Goal: Check status

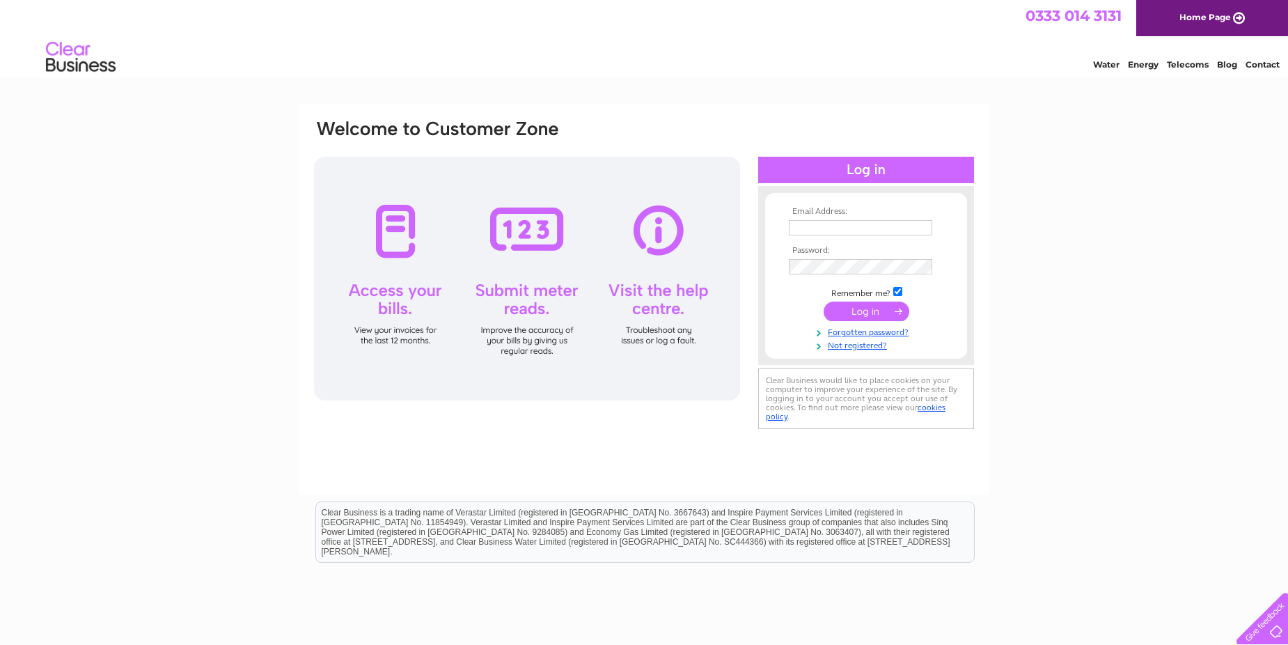
type input "[EMAIL_ADDRESS][DOMAIN_NAME]"
click at [860, 306] on input "submit" at bounding box center [867, 312] width 86 height 20
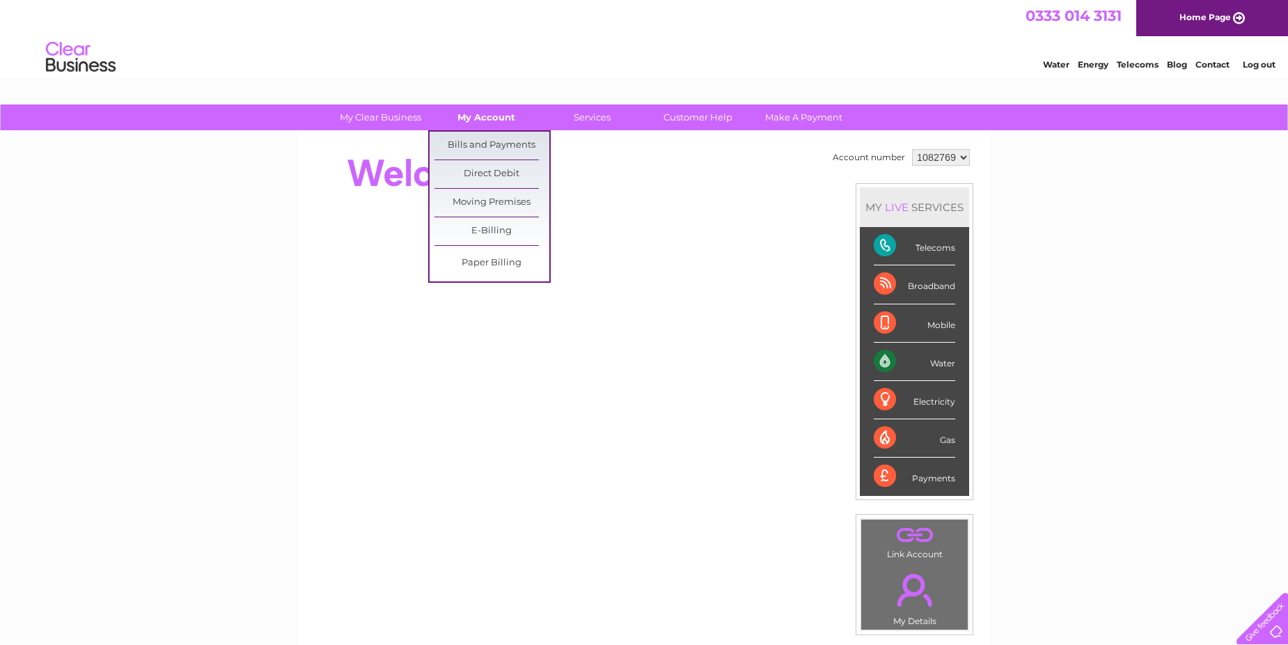
click at [483, 117] on link "My Account" at bounding box center [486, 117] width 115 height 26
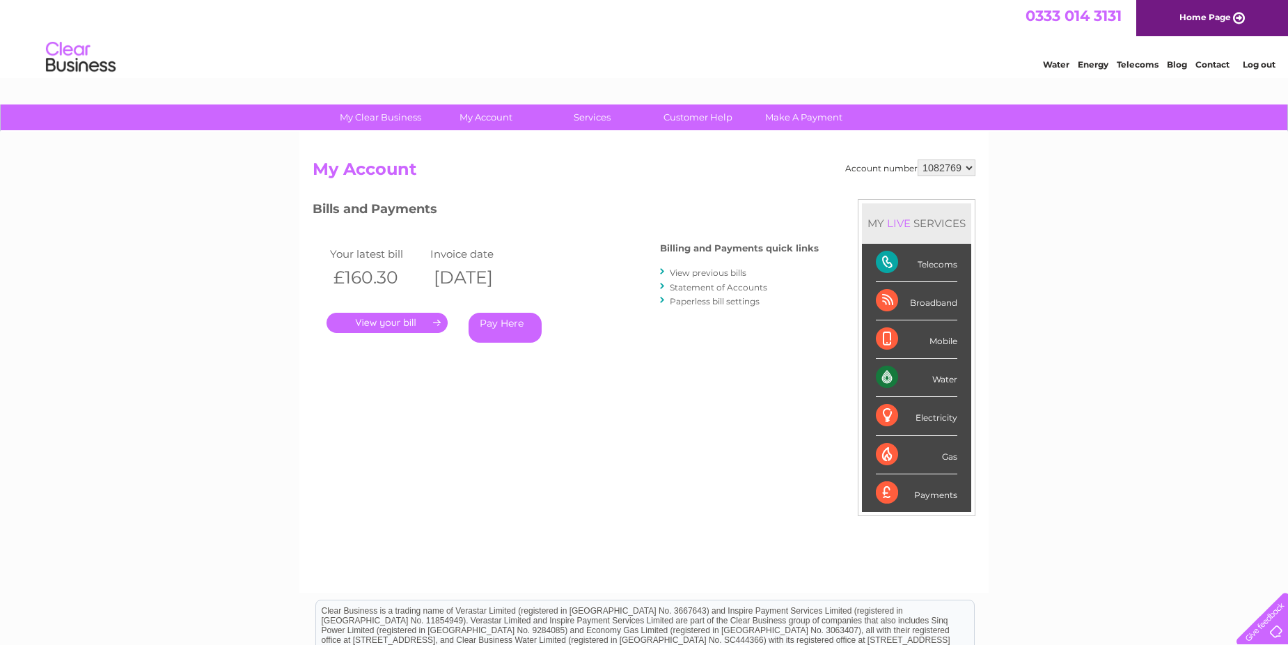
click at [394, 322] on link "." at bounding box center [387, 323] width 121 height 20
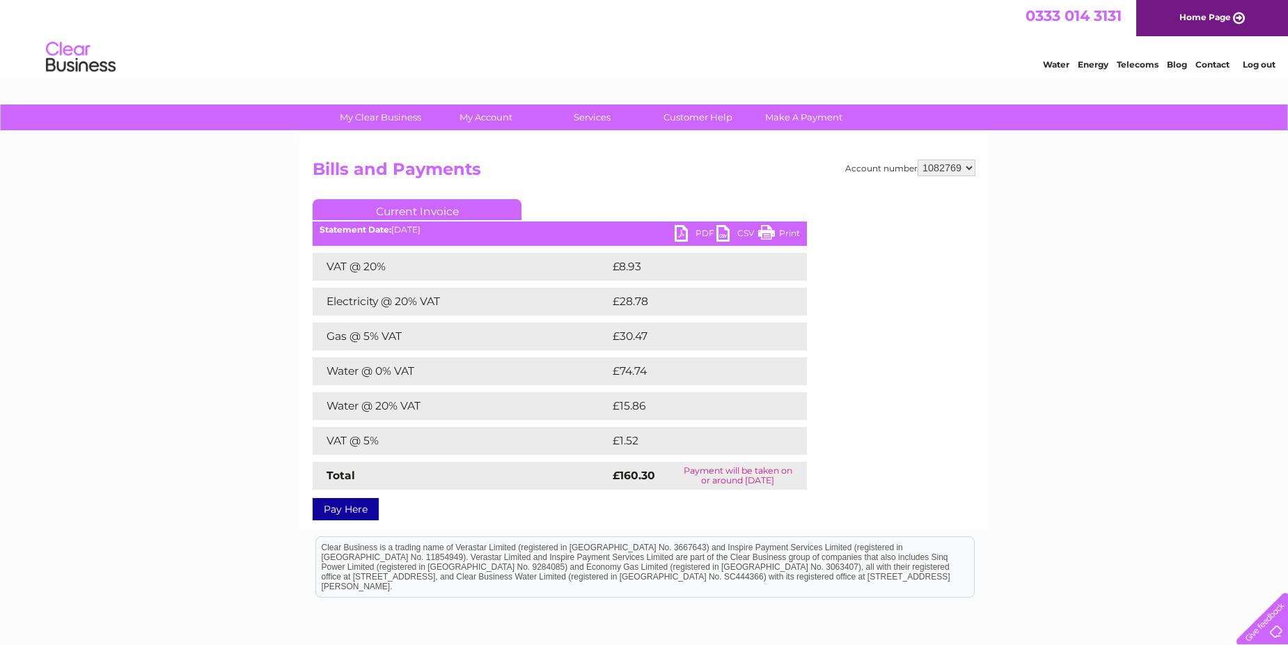
click at [703, 229] on link "PDF" at bounding box center [696, 235] width 42 height 20
click at [684, 230] on link "PDF" at bounding box center [696, 235] width 42 height 20
